Goal: Information Seeking & Learning: Learn about a topic

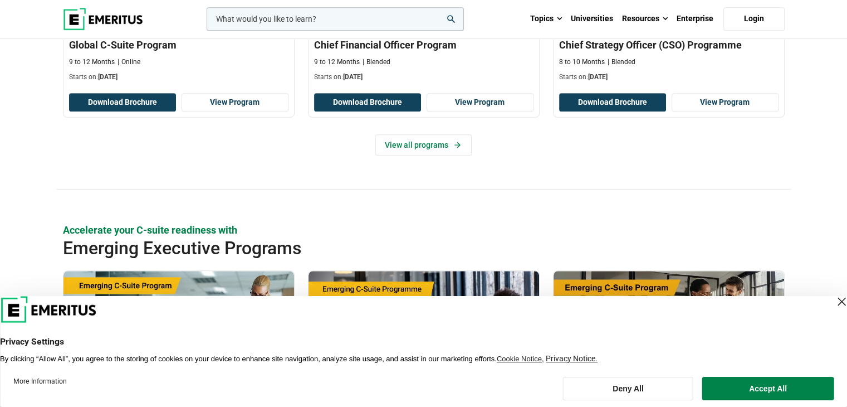
scroll to position [613, 0]
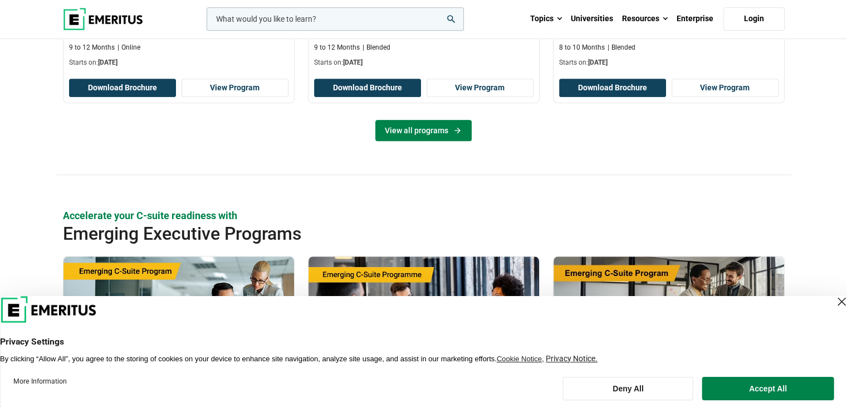
click at [407, 141] on link "View all programs" at bounding box center [424, 130] width 96 height 21
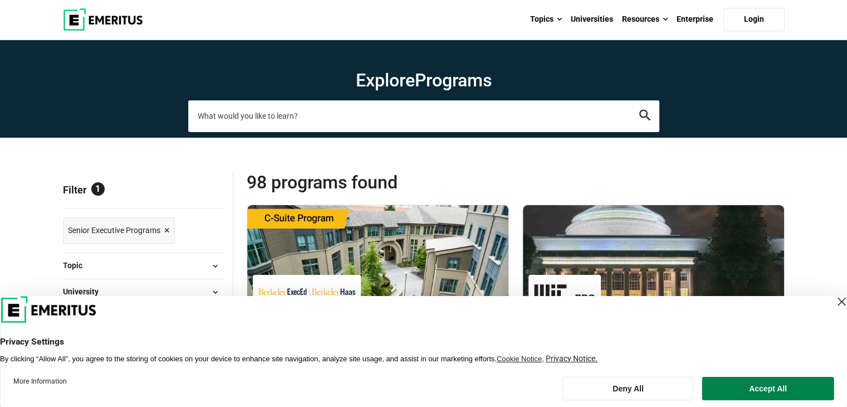
click at [290, 116] on input "search-page" at bounding box center [423, 115] width 471 height 31
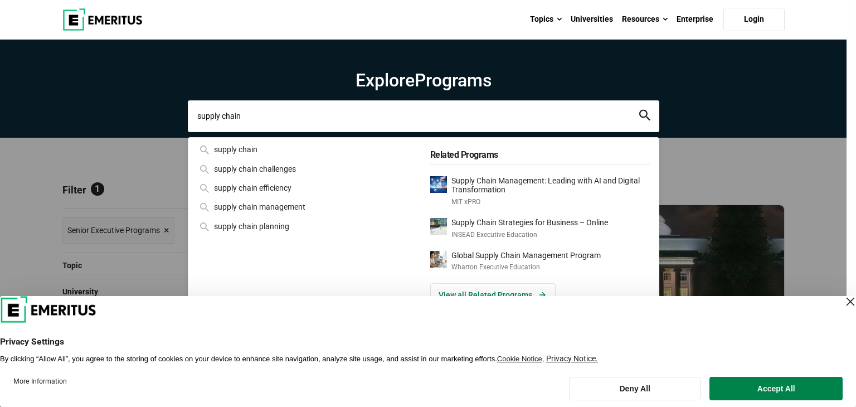
type input "supply chain"
click at [639, 110] on button "search" at bounding box center [644, 116] width 11 height 13
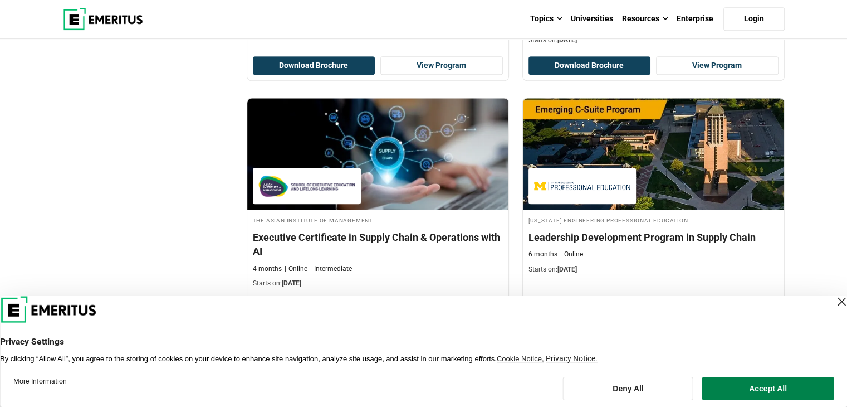
scroll to position [613, 0]
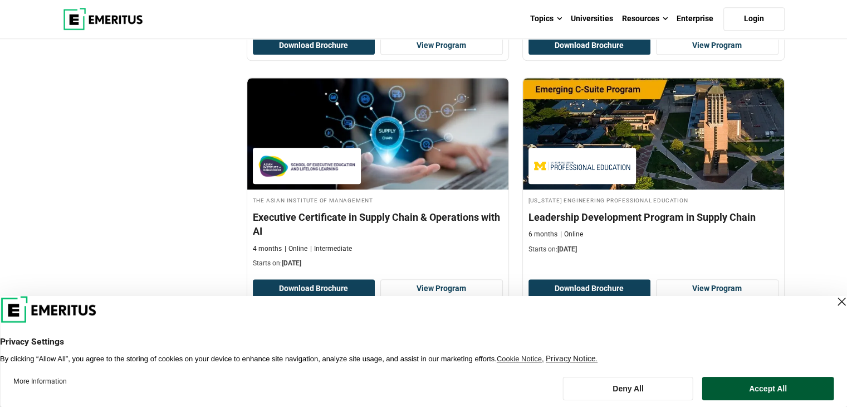
click at [749, 393] on button "Accept All" at bounding box center [768, 388] width 131 height 23
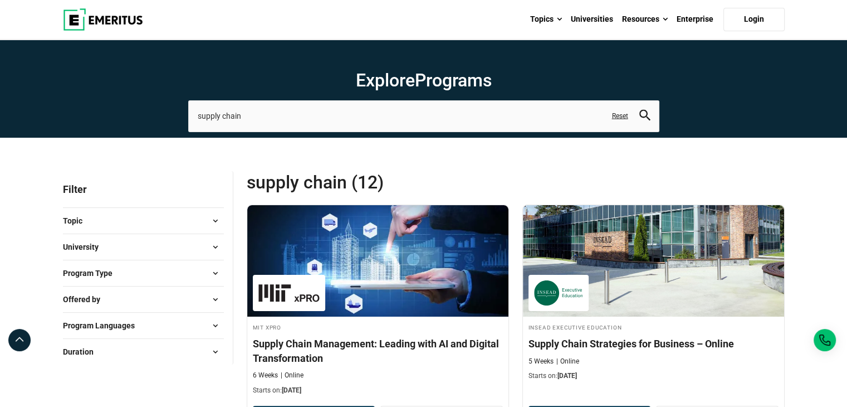
scroll to position [111, 0]
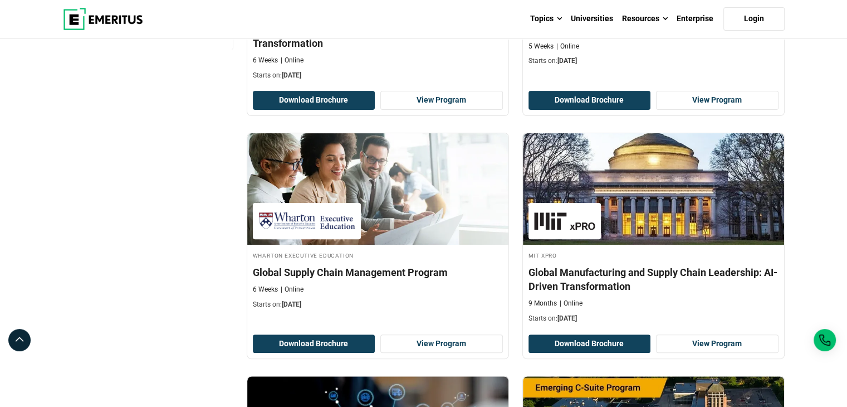
scroll to position [334, 0]
